Goal: Share content

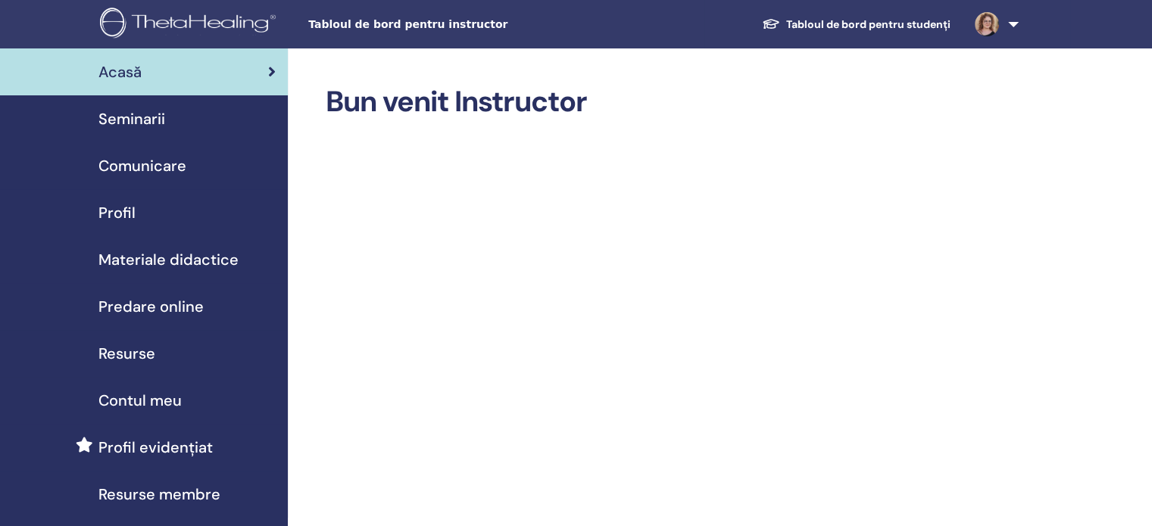
click at [145, 108] on span "Seminarii" at bounding box center [131, 119] width 67 height 23
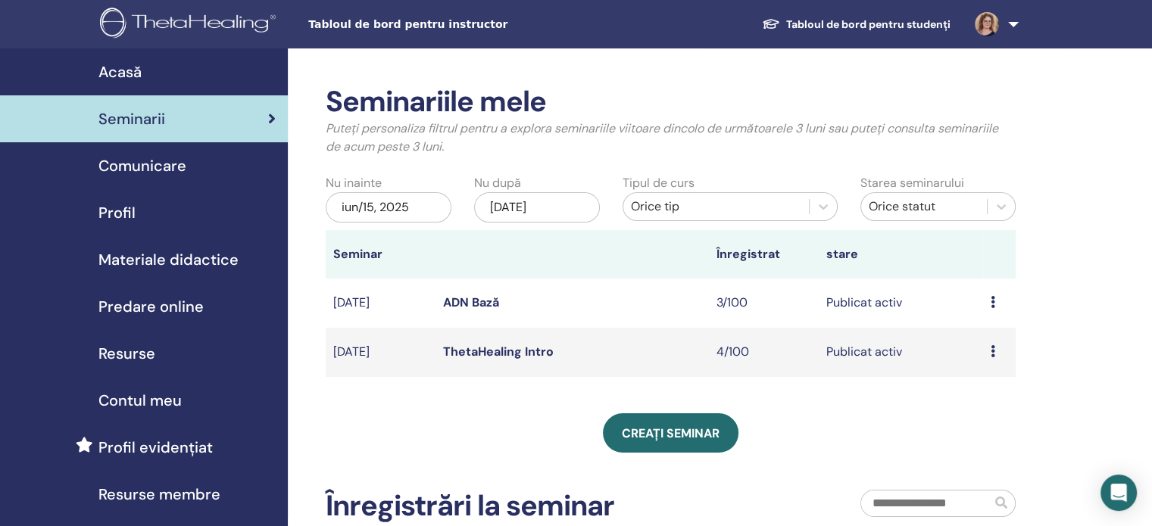
click at [482, 351] on link "ThetaHealing Intro" at bounding box center [498, 352] width 111 height 16
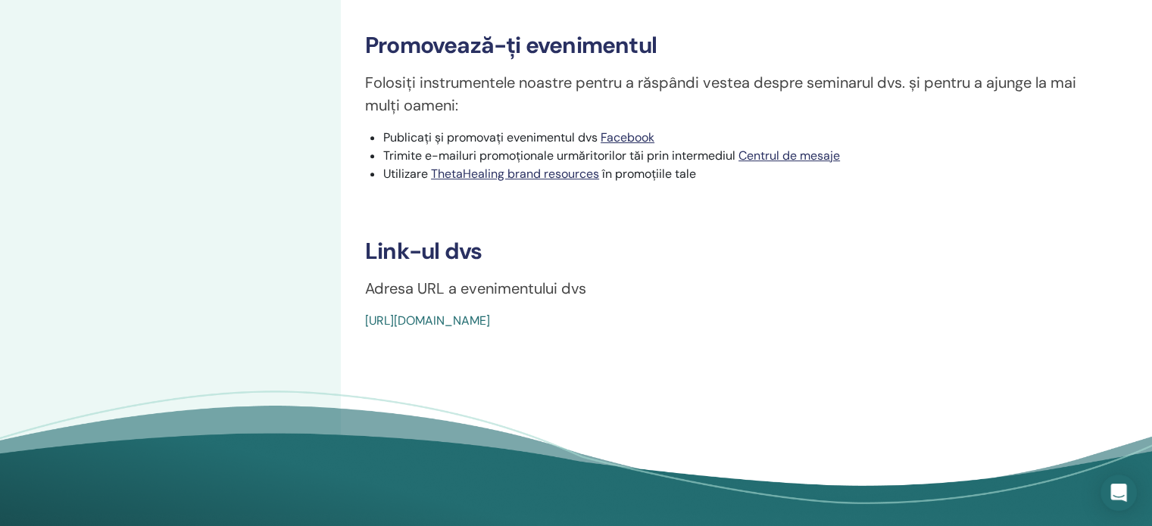
scroll to position [757, 0]
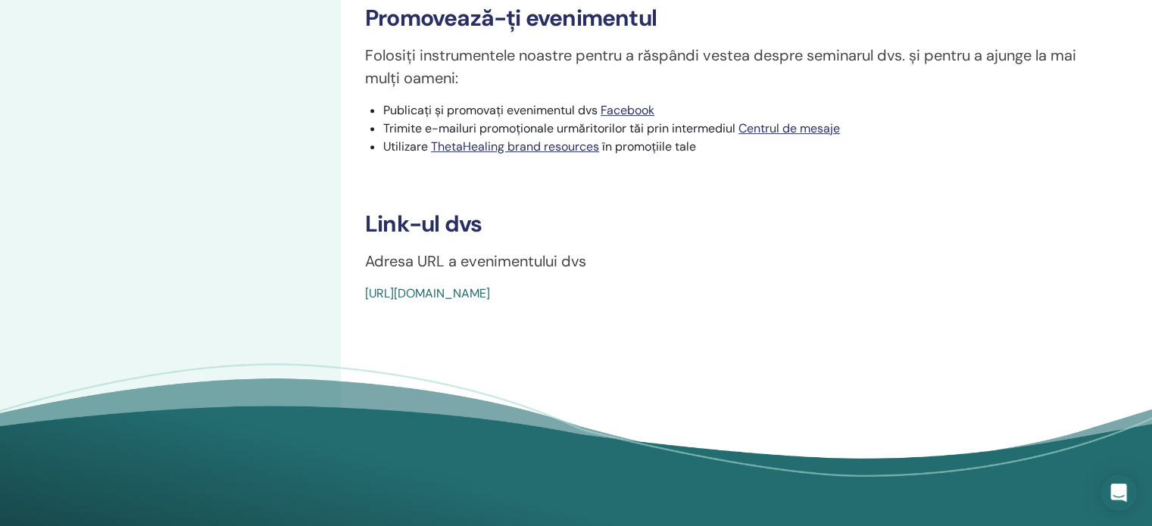
drag, startPoint x: 359, startPoint y: 276, endPoint x: 721, endPoint y: 285, distance: 362.2
copy link "[URL][DOMAIN_NAME]"
